Goal: Information Seeking & Learning: Find contact information

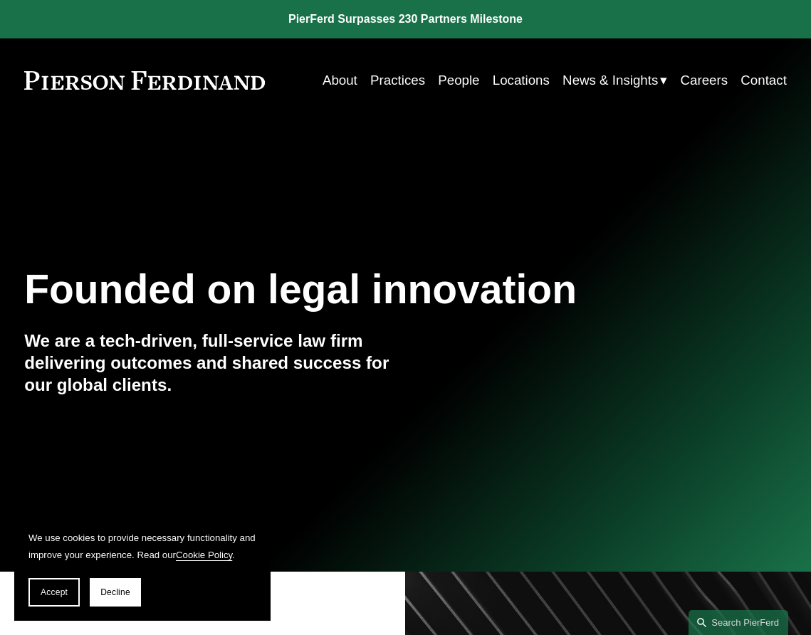
click at [394, 83] on link "Practices" at bounding box center [397, 80] width 55 height 26
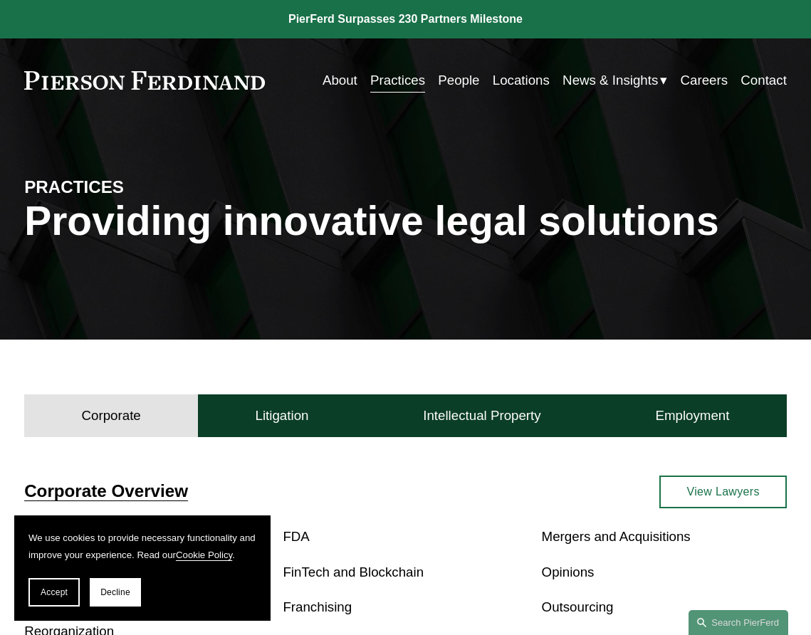
click at [460, 80] on link "People" at bounding box center [458, 80] width 41 height 26
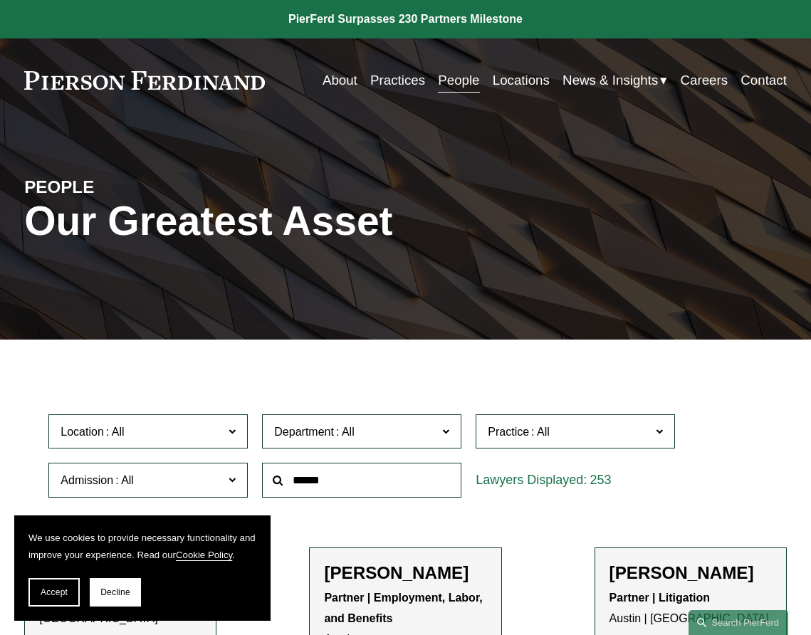
click at [521, 88] on link "Locations" at bounding box center [521, 80] width 57 height 26
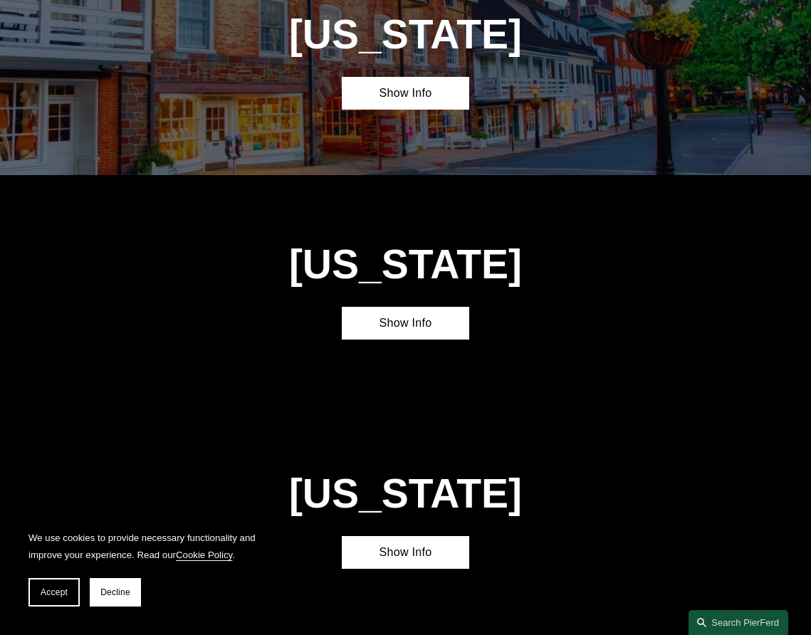
scroll to position [2754, 0]
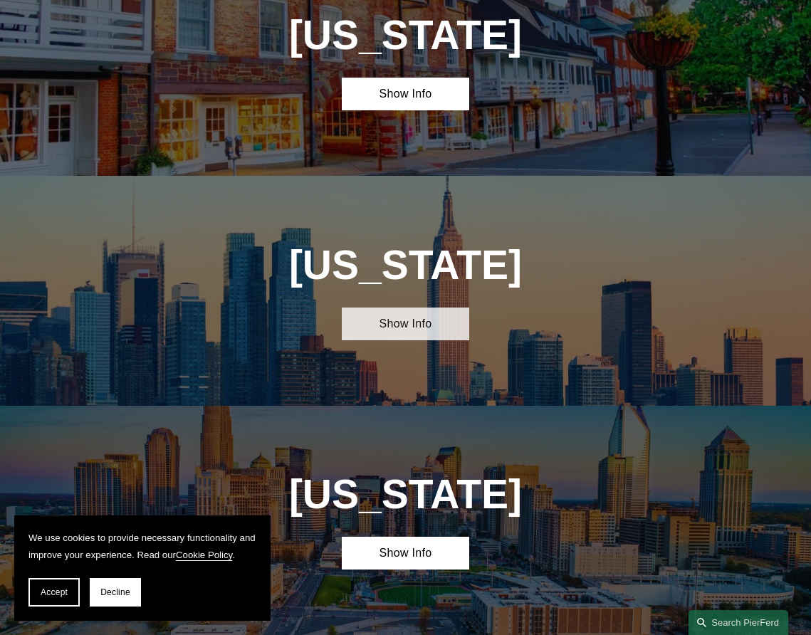
click at [419, 308] on link "Show Info" at bounding box center [405, 324] width 127 height 33
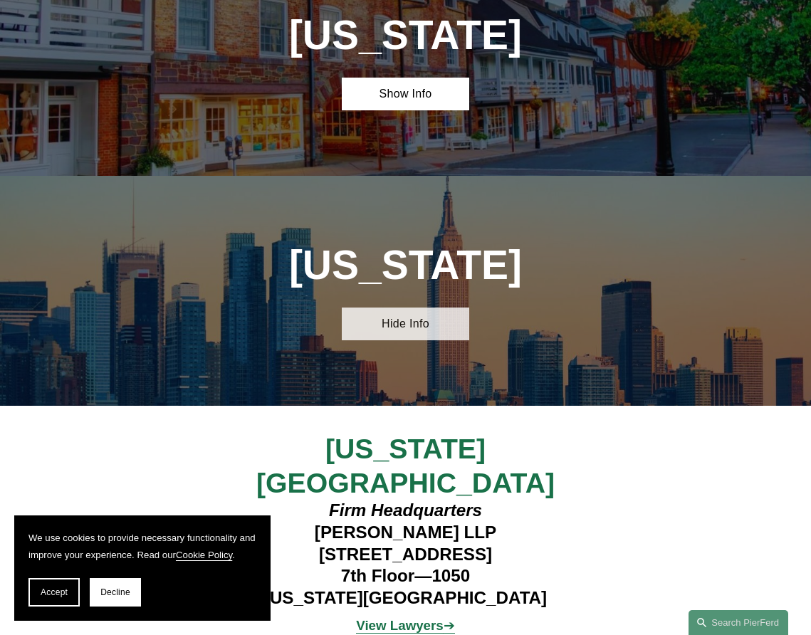
click at [419, 308] on link "Hide Info" at bounding box center [405, 324] width 127 height 33
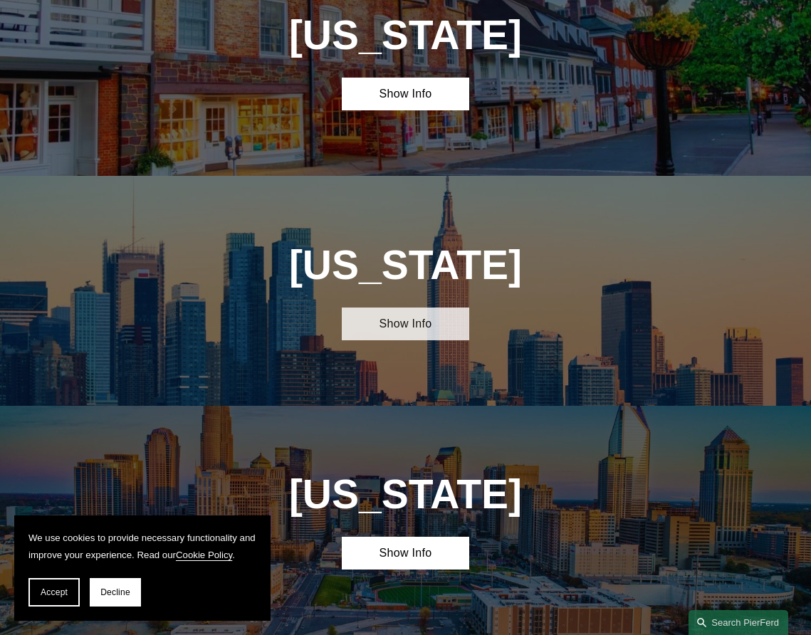
click at [393, 308] on link "Show Info" at bounding box center [405, 324] width 127 height 33
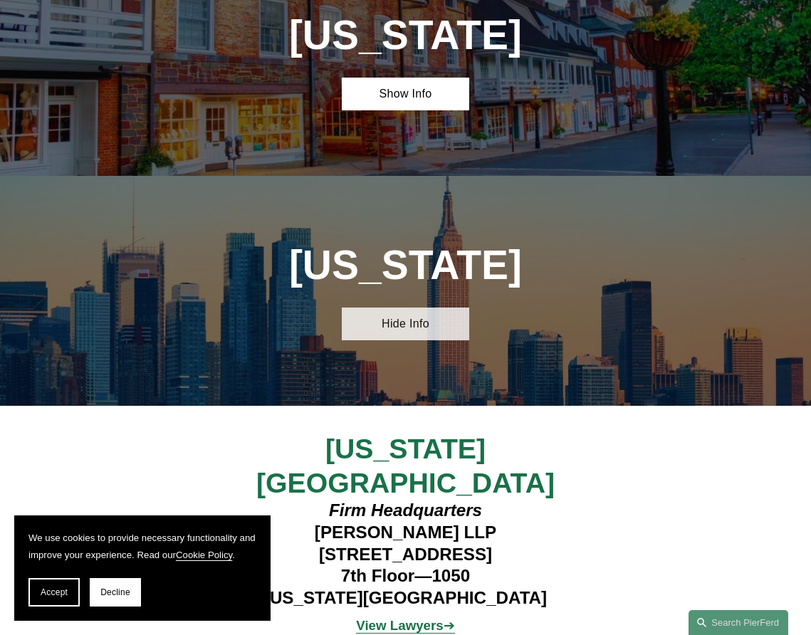
click at [402, 308] on link "Hide Info" at bounding box center [405, 324] width 127 height 33
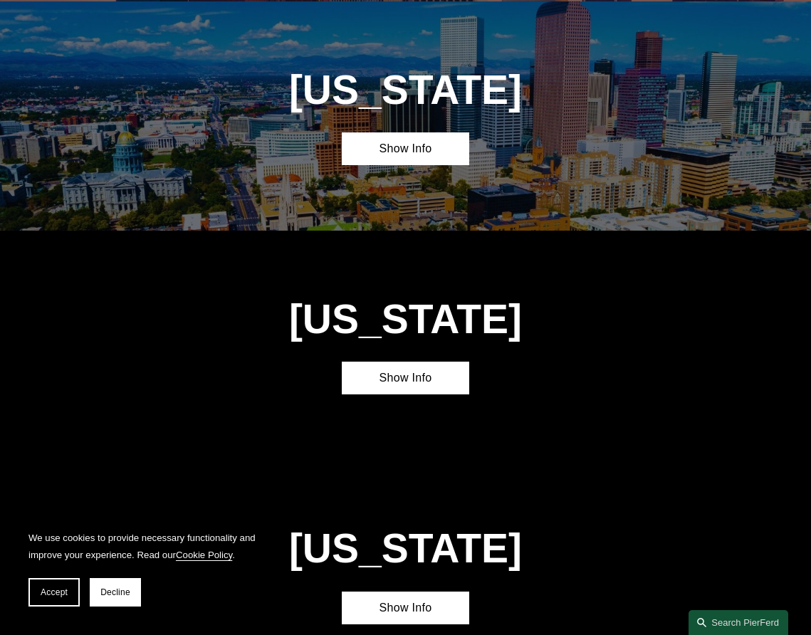
scroll to position [1008, 0]
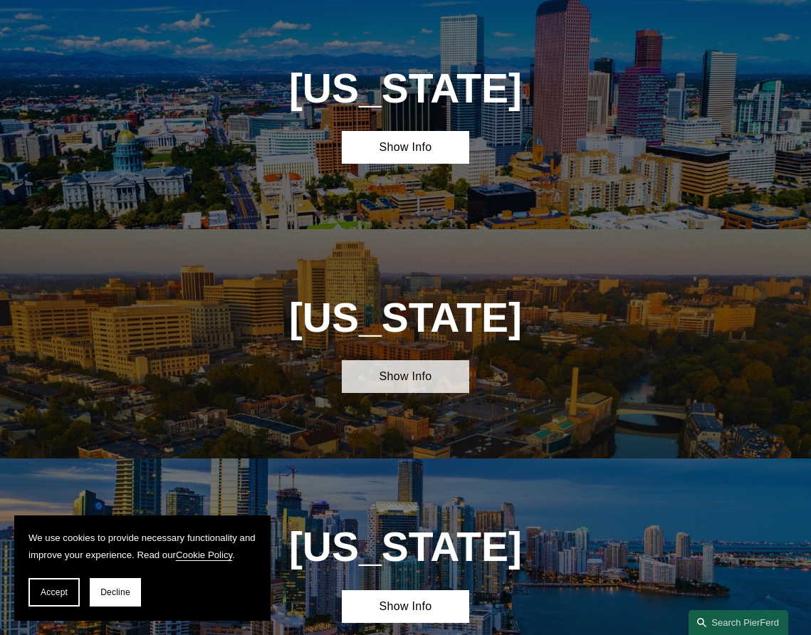
click at [405, 388] on link "Show Info" at bounding box center [405, 376] width 127 height 33
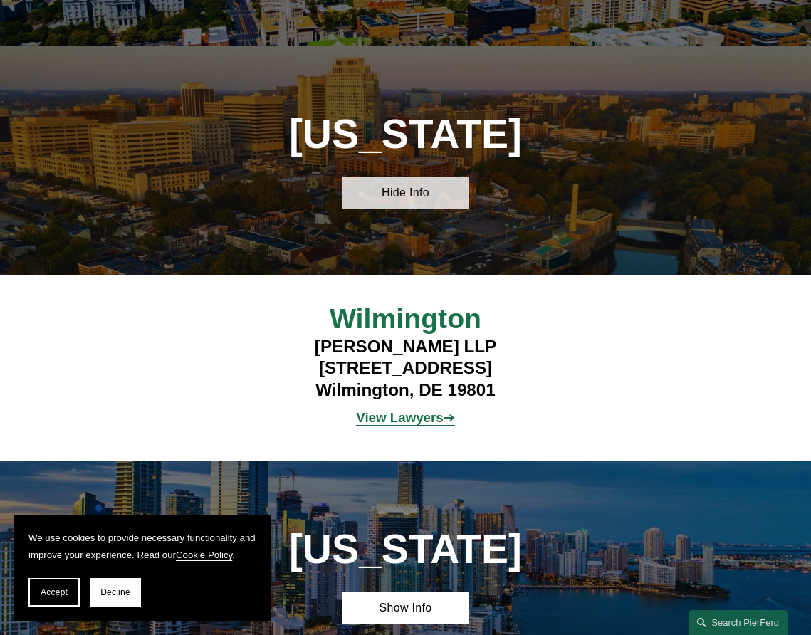
scroll to position [1193, 0]
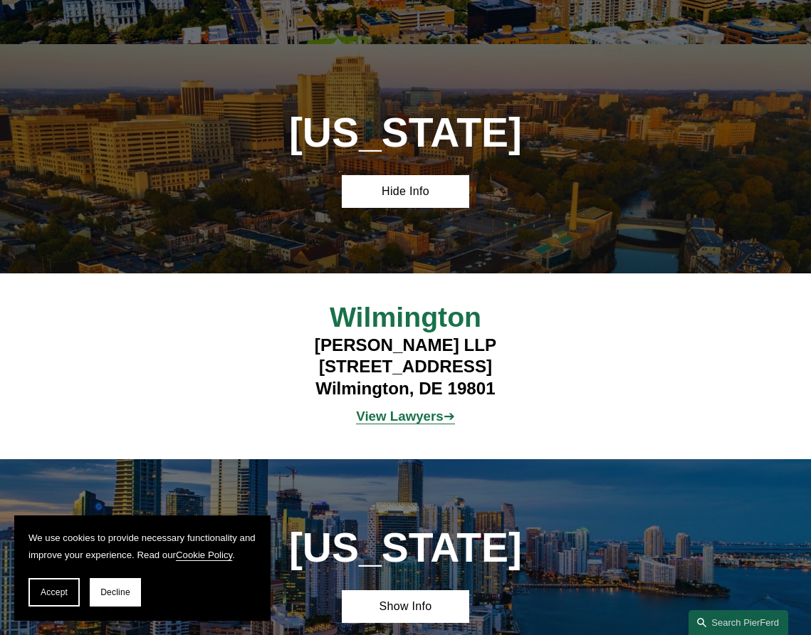
click at [396, 415] on strong "View Lawyers" at bounding box center [399, 416] width 87 height 15
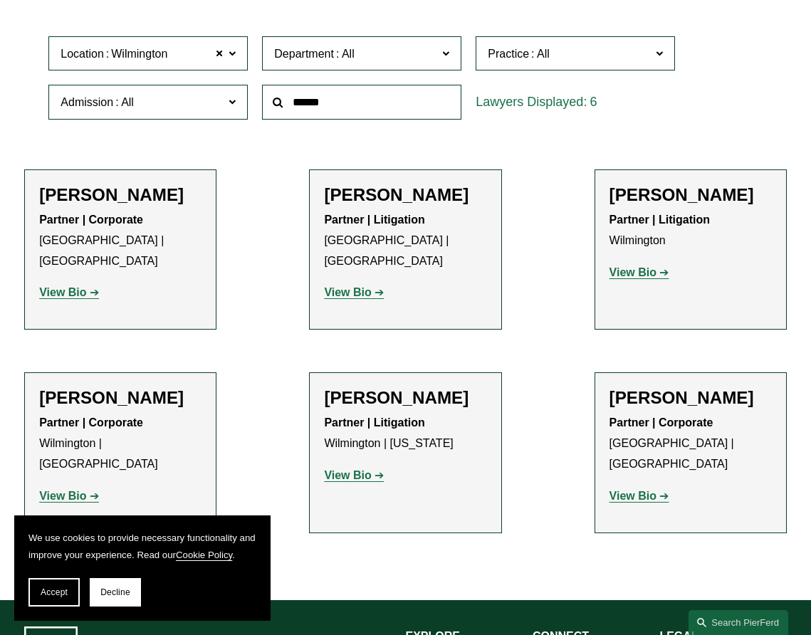
scroll to position [587, 0]
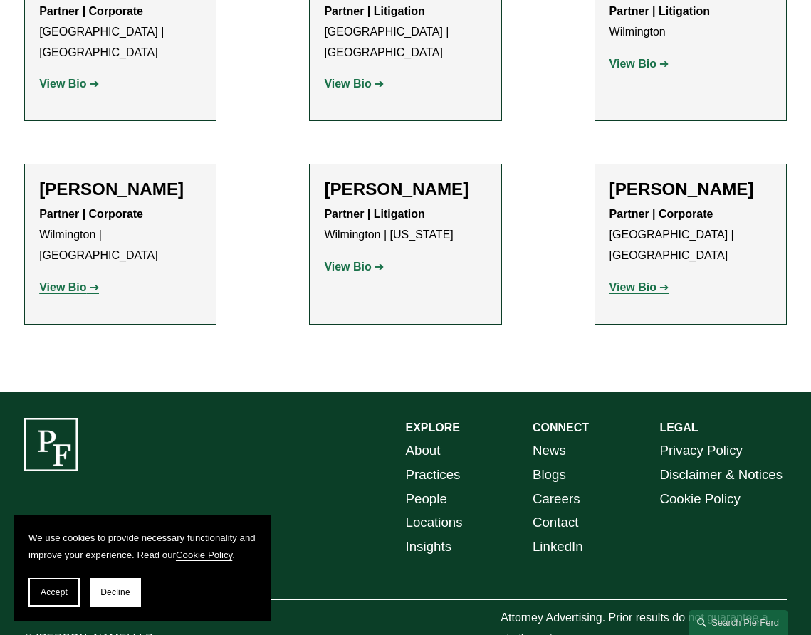
click at [66, 281] on strong "View Bio" at bounding box center [62, 287] width 47 height 12
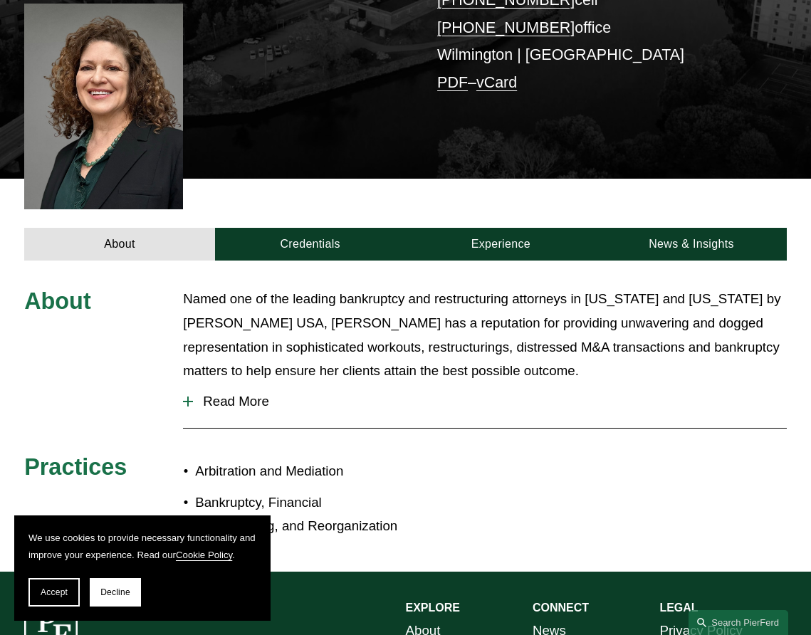
scroll to position [345, 0]
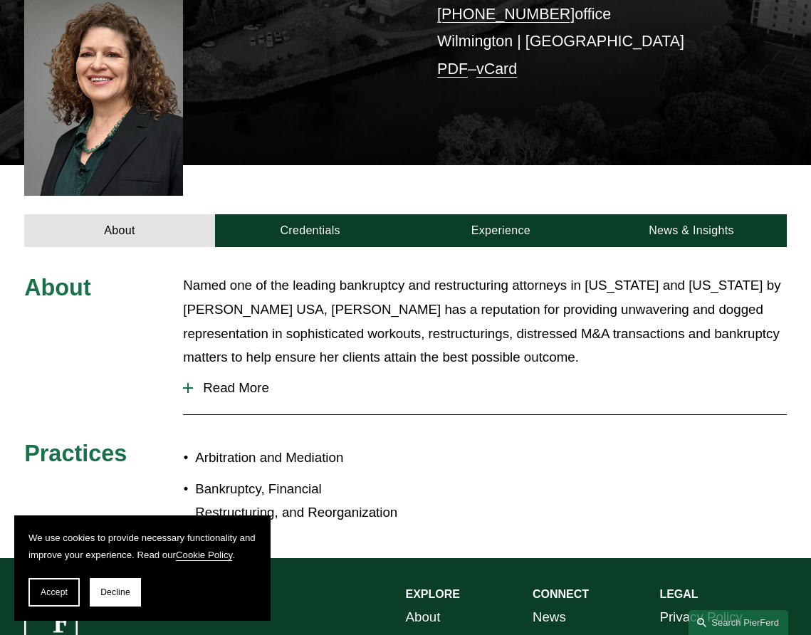
click at [445, 61] on link "PDF" at bounding box center [452, 69] width 31 height 17
